Goal: Task Accomplishment & Management: Manage account settings

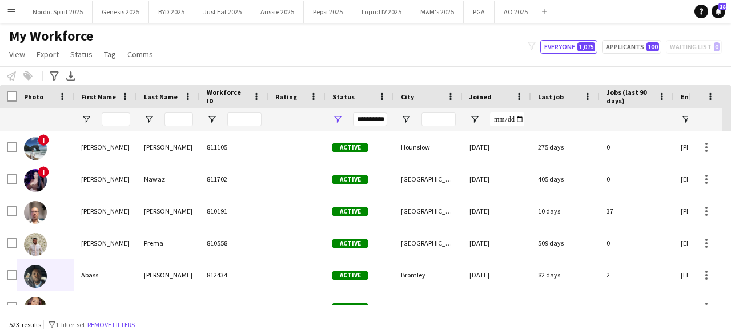
click at [15, 20] on button "Menu" at bounding box center [11, 11] width 23 height 23
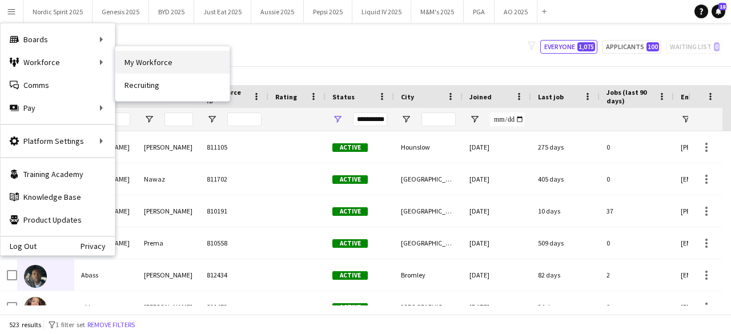
click at [136, 58] on link "My Workforce" at bounding box center [172, 62] width 114 height 23
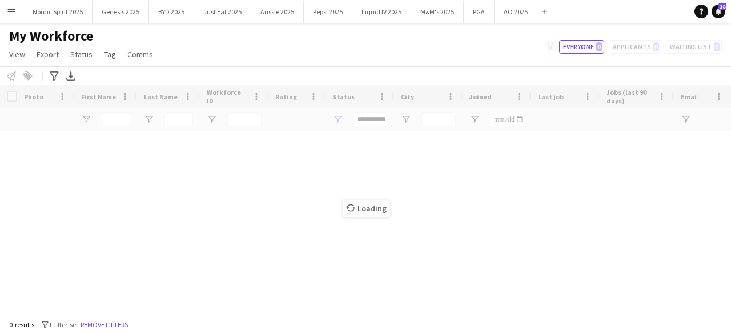
type input "**********"
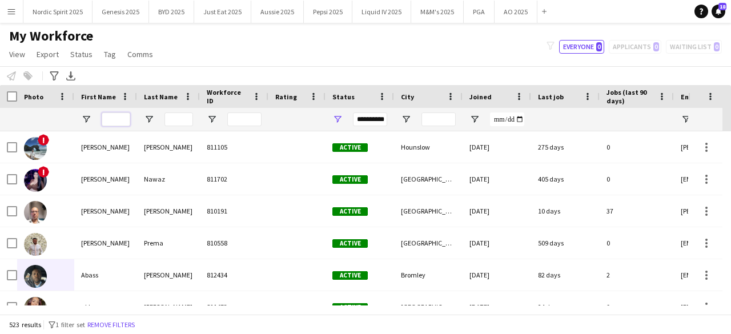
click at [121, 123] on input "First Name Filter Input" at bounding box center [116, 119] width 29 height 14
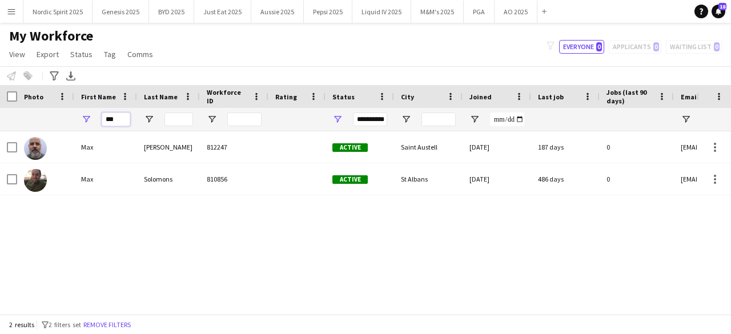
type input "***"
click at [169, 121] on input "Last Name Filter Input" at bounding box center [178, 119] width 29 height 14
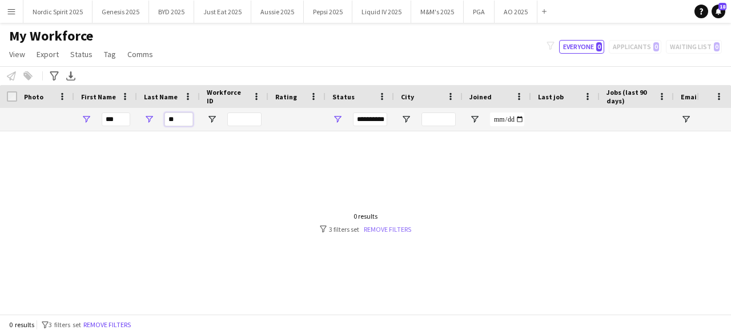
type input "**"
click at [381, 232] on link "Remove filters" at bounding box center [387, 229] width 47 height 9
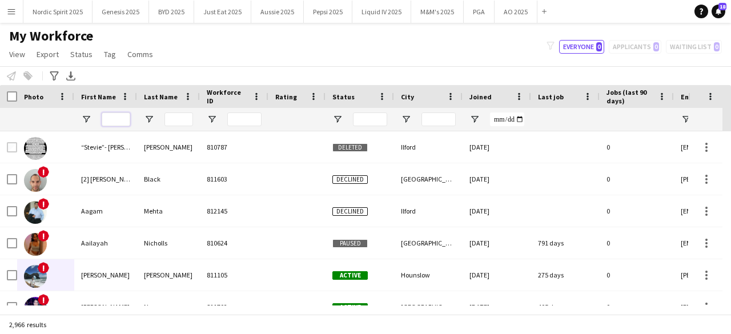
click at [118, 120] on input "First Name Filter Input" at bounding box center [116, 119] width 29 height 14
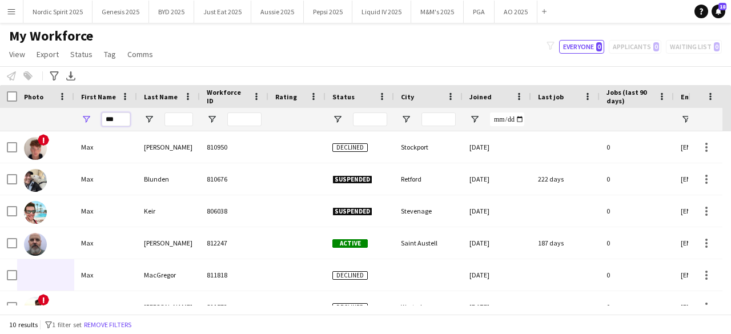
type input "***"
click at [168, 116] on input "Last Name Filter Input" at bounding box center [178, 119] width 29 height 14
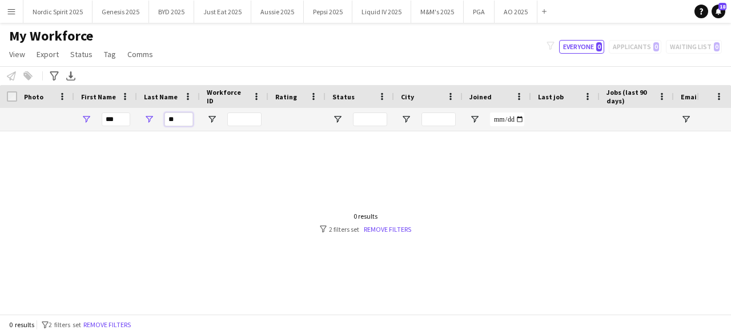
type input "*"
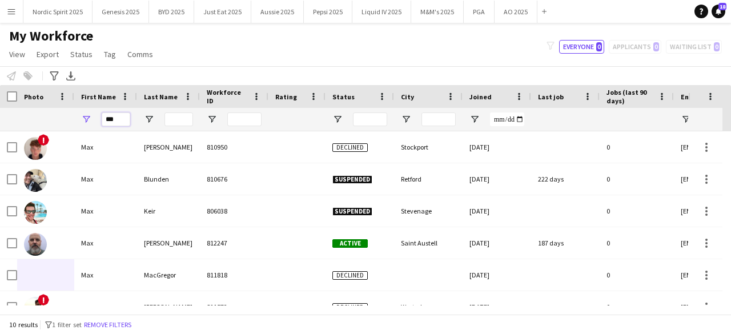
click at [123, 117] on input "***" at bounding box center [116, 119] width 29 height 14
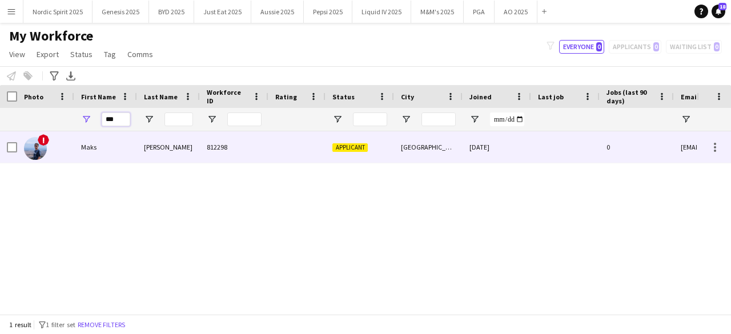
type input "***"
click at [41, 148] on img at bounding box center [35, 148] width 23 height 23
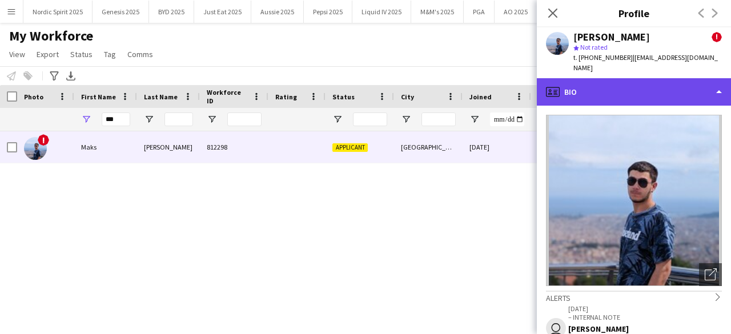
click at [700, 83] on div "profile Bio" at bounding box center [634, 91] width 194 height 27
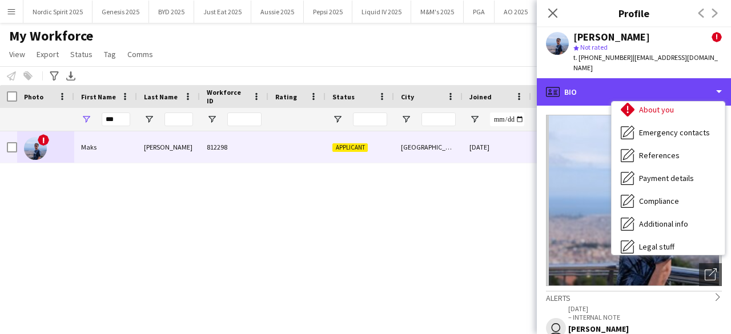
scroll to position [153, 0]
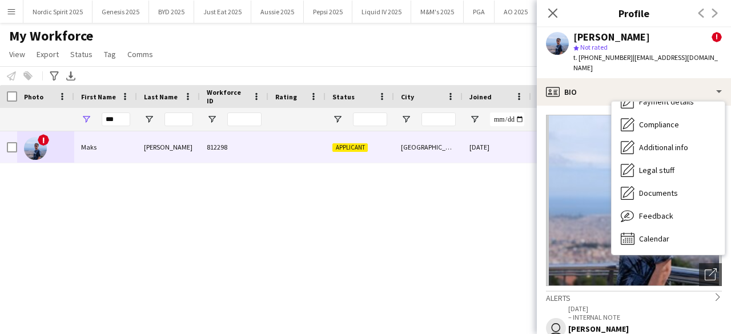
click at [594, 243] on img at bounding box center [634, 200] width 176 height 171
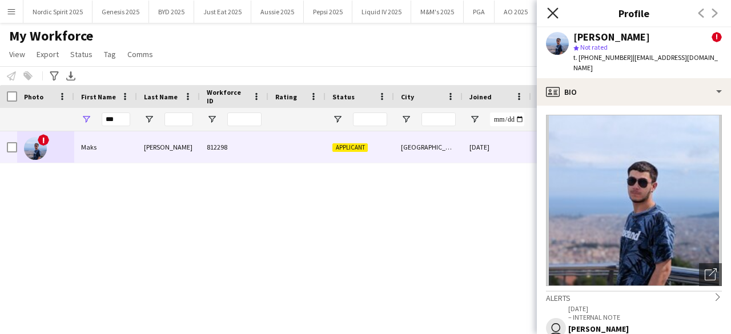
click at [551, 18] on icon "Close pop-in" at bounding box center [552, 12] width 11 height 11
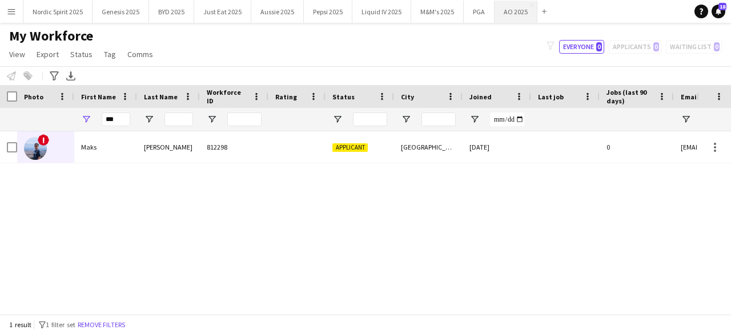
click at [517, 5] on button "AO 2025 Close" at bounding box center [515, 12] width 43 height 22
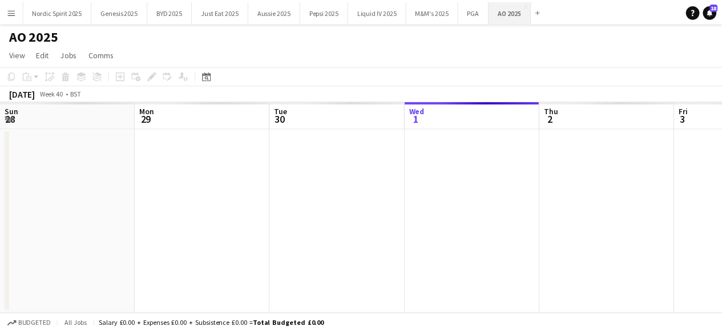
scroll to position [0, 273]
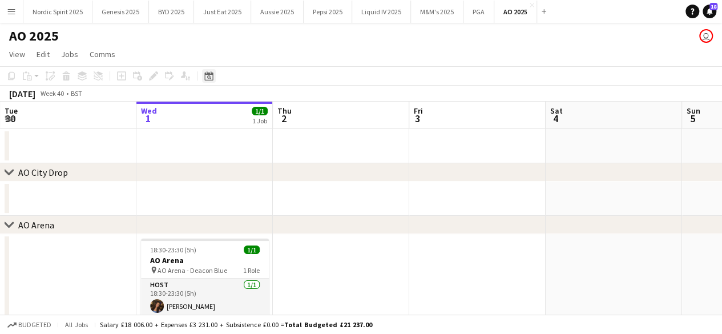
click at [205, 74] on icon at bounding box center [208, 75] width 9 height 9
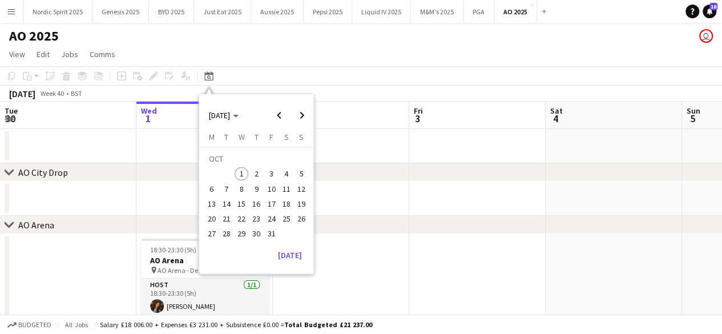
click at [269, 204] on span "17" at bounding box center [272, 204] width 14 height 14
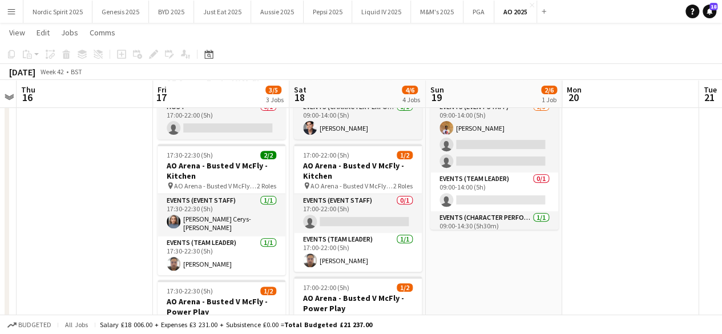
scroll to position [179, 0]
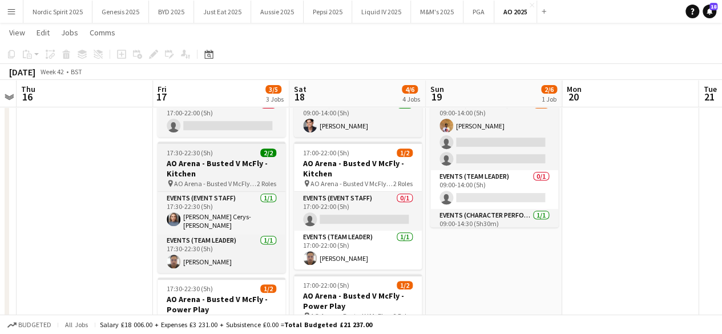
click at [213, 144] on app-job-card "17:30-22:30 (5h) 2/2 AO Arena - Busted V McFly - Kitchen pin AO Arena - Busted …" at bounding box center [222, 207] width 128 height 131
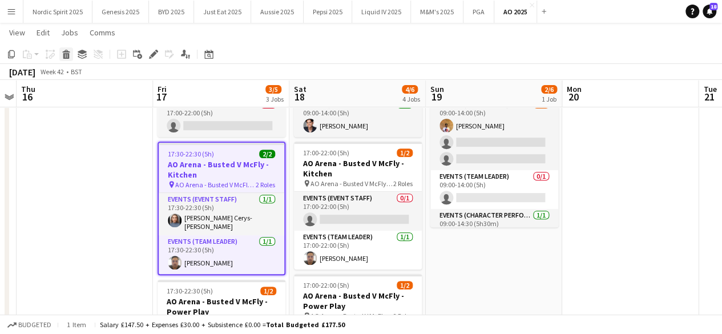
click at [65, 54] on icon at bounding box center [66, 56] width 6 height 6
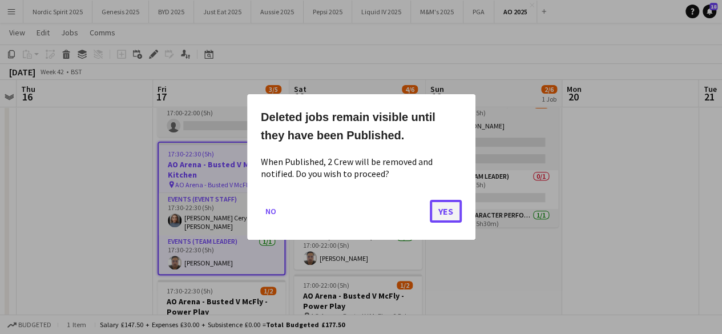
click at [446, 209] on button "Yes" at bounding box center [446, 211] width 32 height 23
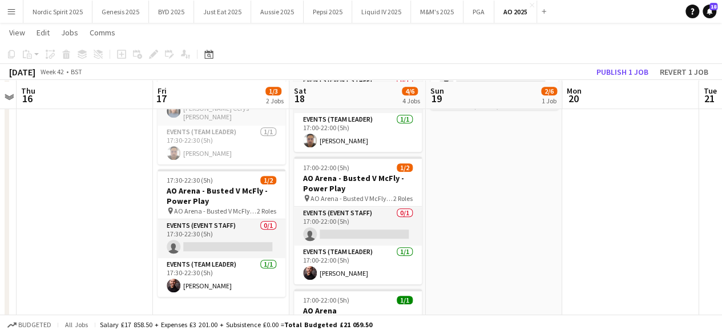
scroll to position [298, 0]
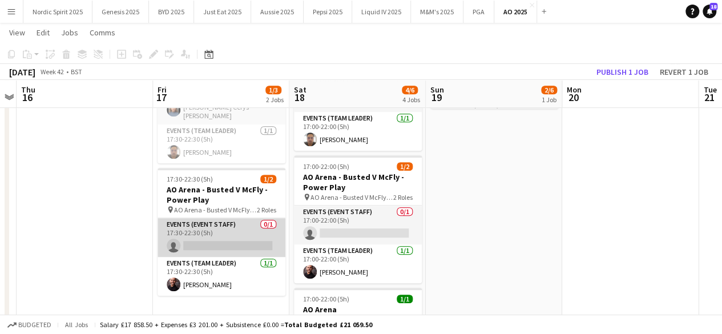
click at [192, 239] on app-card-role "Events (Event Staff) 0/1 17:30-22:30 (5h) single-neutral-actions" at bounding box center [222, 237] width 128 height 39
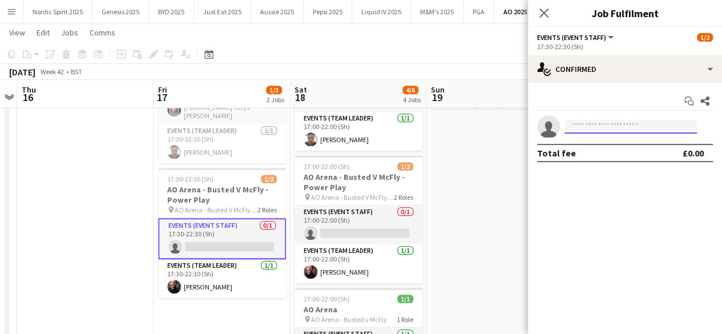
click at [578, 125] on input at bounding box center [631, 127] width 132 height 14
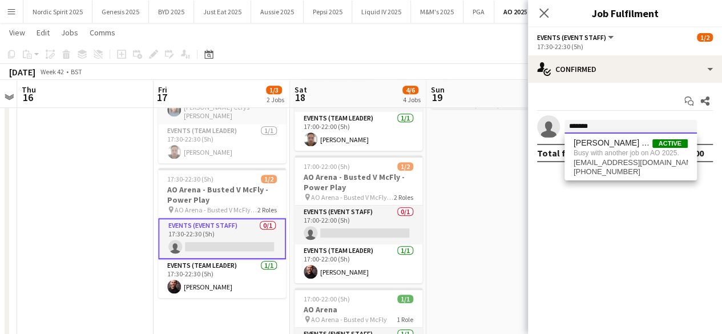
type input "*******"
click at [486, 176] on app-date-cell "09:00-14:30 (5h30m) 2/6 AO [GEOGRAPHIC_DATA] pin Jacksonville Jaguars 4 Roles E…" at bounding box center [494, 164] width 136 height 458
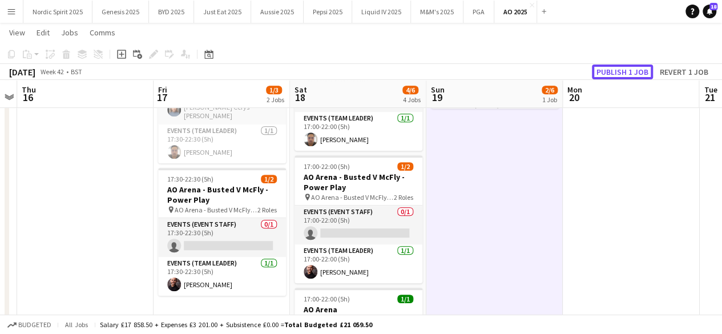
click at [637, 65] on button "Publish 1 job" at bounding box center [622, 72] width 61 height 15
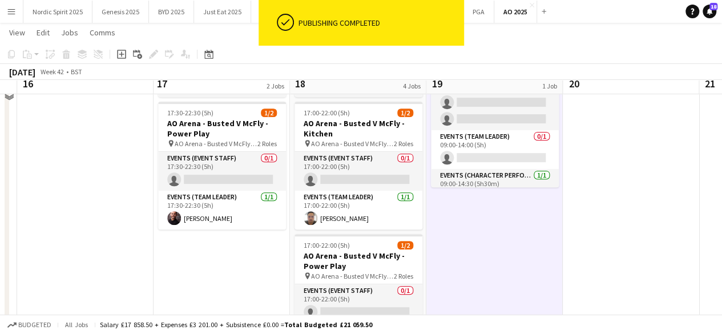
scroll to position [200, 0]
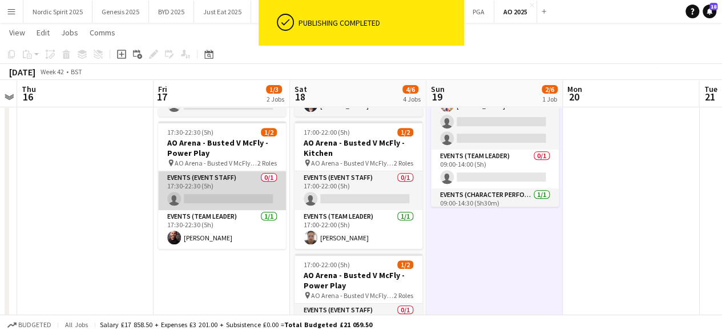
click at [198, 199] on app-card-role "Events (Event Staff) 0/1 17:30-22:30 (5h) single-neutral-actions" at bounding box center [222, 190] width 128 height 39
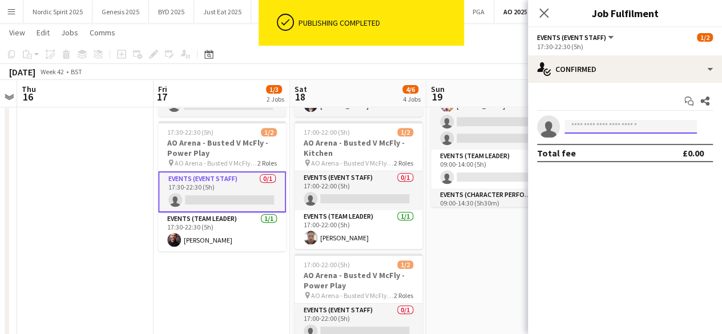
click at [582, 122] on input at bounding box center [631, 127] width 132 height 14
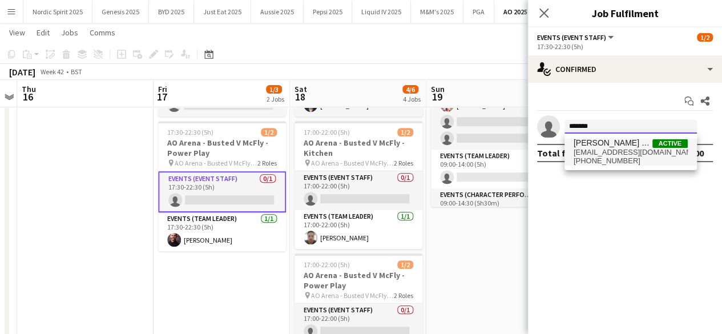
type input "*******"
click at [595, 151] on span "[EMAIL_ADDRESS][DOMAIN_NAME]" at bounding box center [631, 152] width 114 height 9
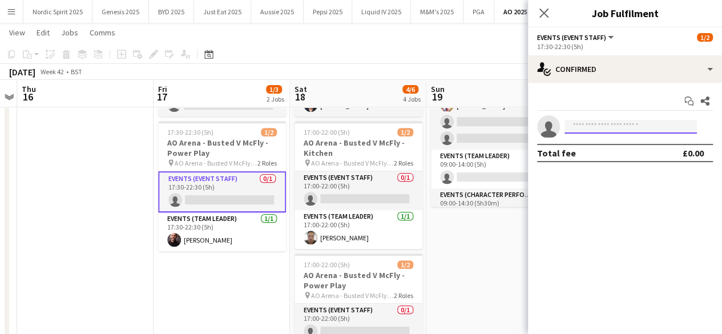
scroll to position [0, 0]
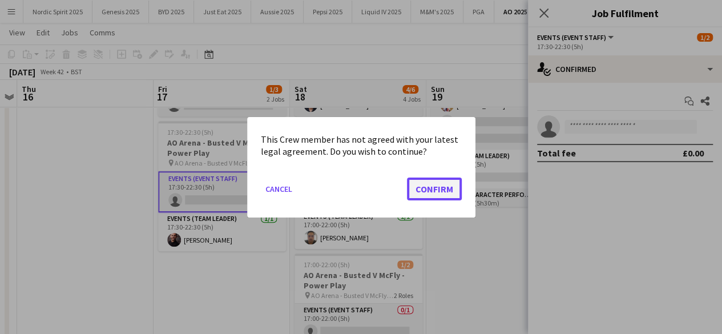
click at [442, 188] on button "Confirm" at bounding box center [434, 188] width 55 height 23
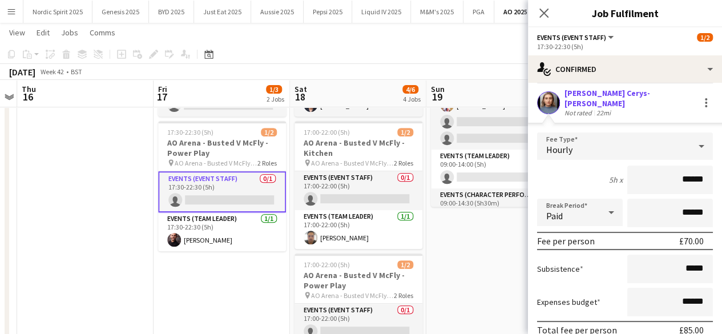
scroll to position [96, 0]
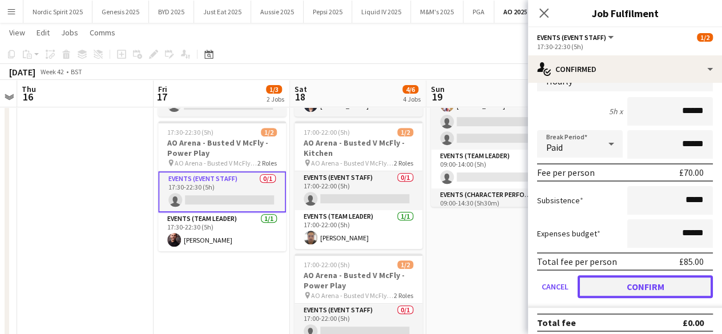
click at [653, 280] on button "Confirm" at bounding box center [645, 286] width 135 height 23
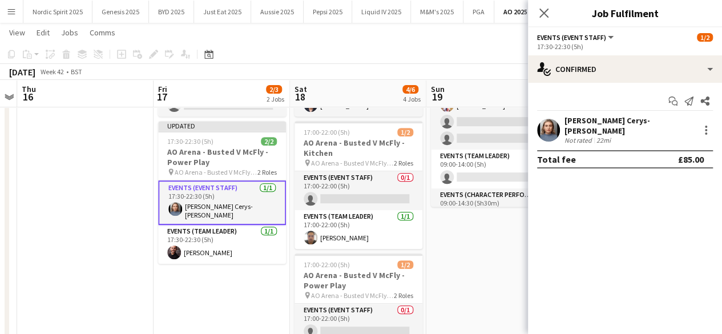
scroll to position [0, 0]
click at [497, 259] on app-date-cell "09:00-14:30 (5h30m) 2/6 AO [GEOGRAPHIC_DATA] pin Jacksonville Jaguars 4 Roles E…" at bounding box center [494, 262] width 136 height 458
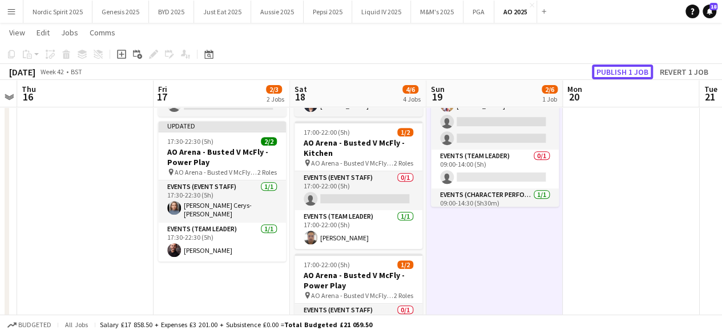
click at [632, 68] on button "Publish 1 job" at bounding box center [622, 72] width 61 height 15
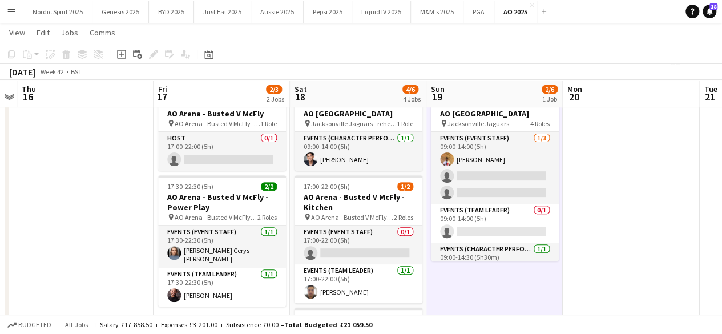
scroll to position [141, 0]
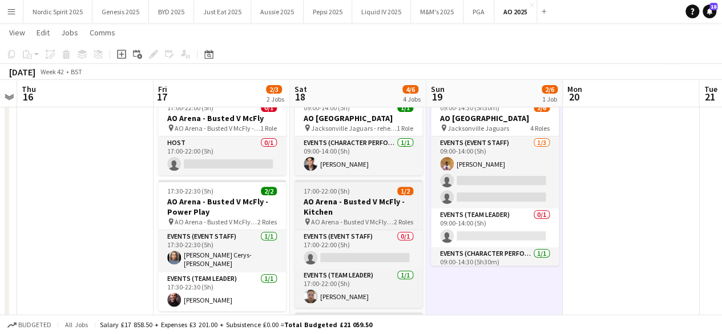
click at [370, 186] on app-job-card "17:00-22:00 (5h) 1/2 AO Arena - Busted V McFly - Kitchen pin AO Arena - Busted …" at bounding box center [359, 244] width 128 height 128
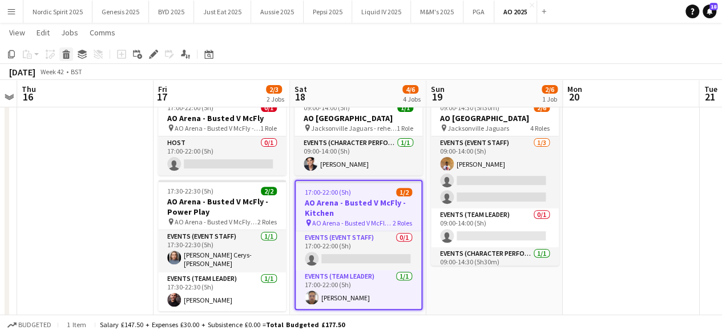
click at [67, 55] on icon at bounding box center [66, 56] width 6 height 6
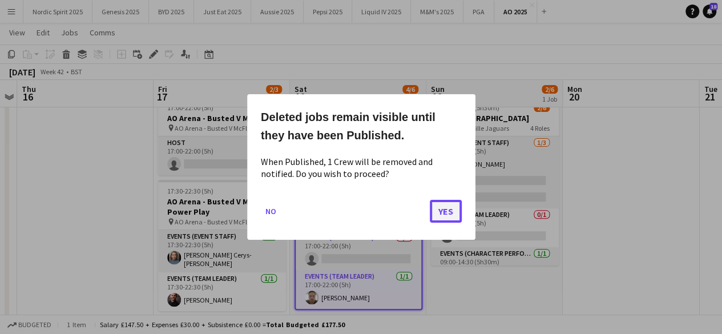
click at [445, 207] on button "Yes" at bounding box center [446, 211] width 32 height 23
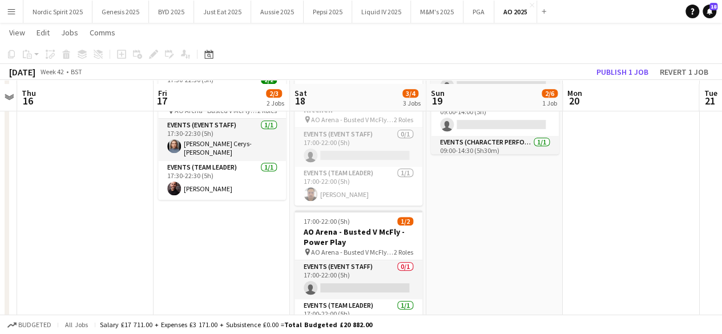
scroll to position [256, 0]
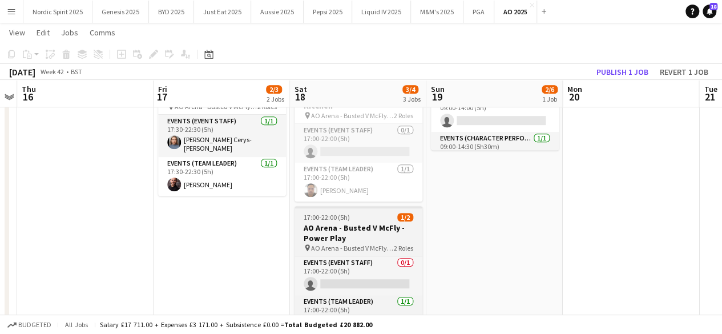
click at [377, 208] on app-job-card "17:00-22:00 (5h) 1/2 AO Arena - Busted V McFly - Power Play pin AO Arena - Bust…" at bounding box center [359, 270] width 128 height 128
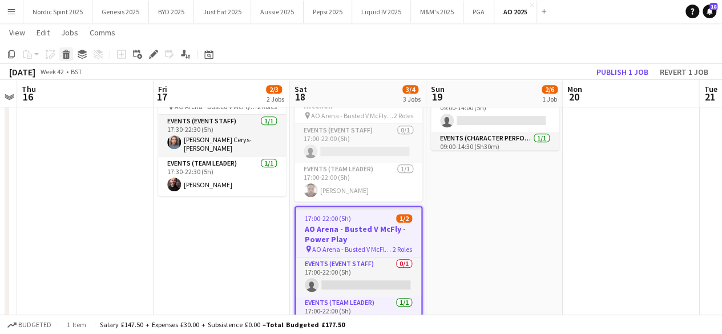
click at [66, 59] on div "Delete" at bounding box center [66, 54] width 14 height 14
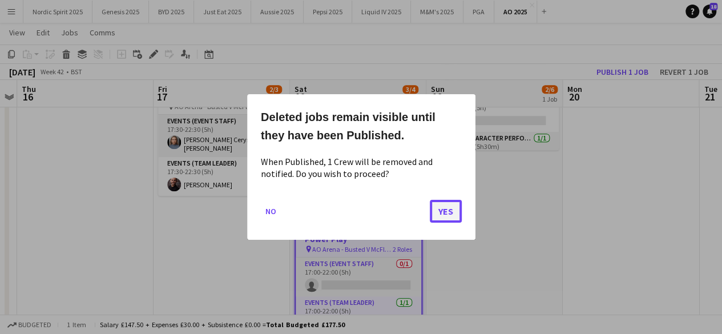
click at [438, 215] on button "Yes" at bounding box center [446, 211] width 32 height 23
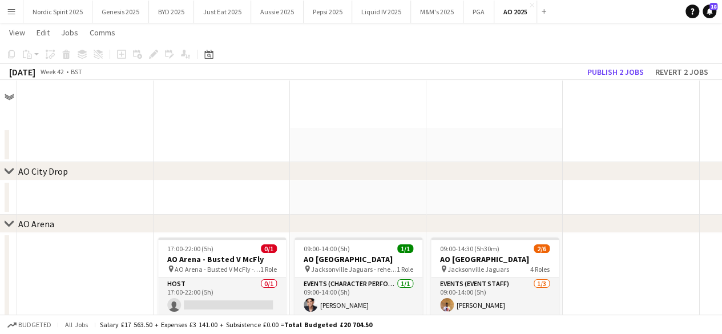
scroll to position [256, 0]
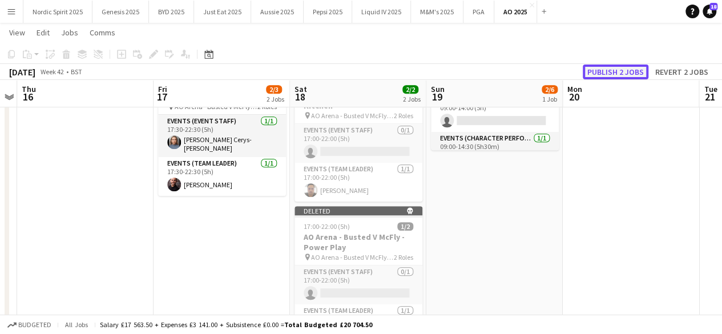
click at [623, 78] on button "Publish 2 jobs" at bounding box center [616, 72] width 66 height 15
